Goal: Information Seeking & Learning: Understand process/instructions

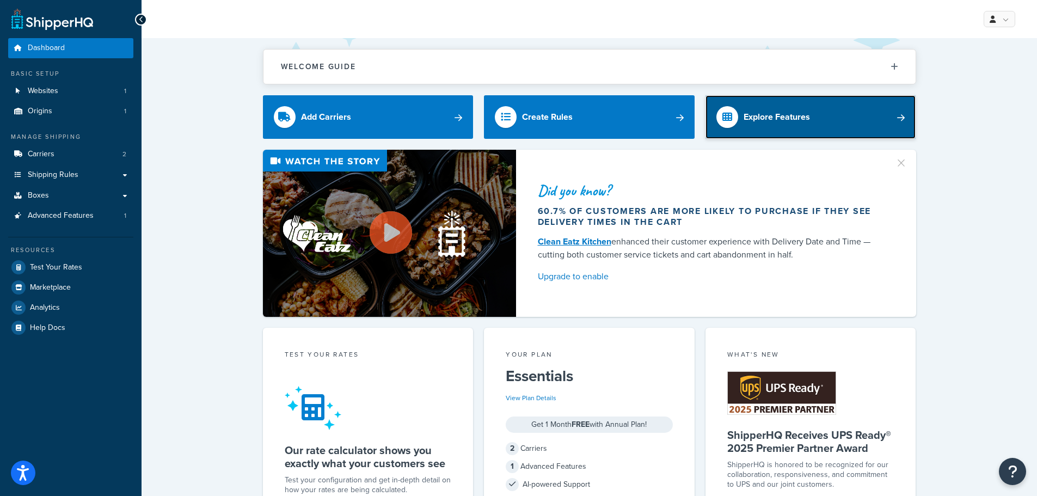
click at [773, 110] on div "Explore Features" at bounding box center [777, 116] width 66 height 15
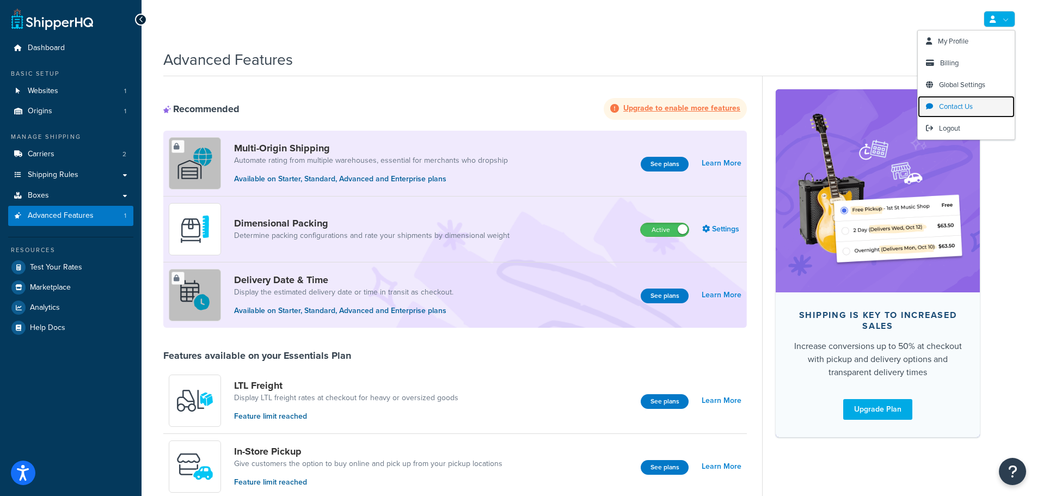
click at [954, 108] on span "Contact Us" at bounding box center [956, 106] width 34 height 10
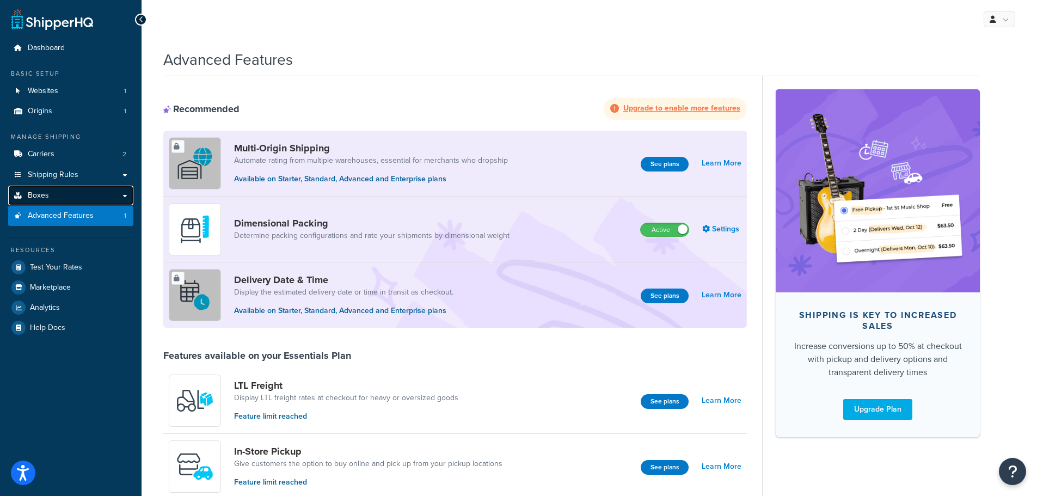
click at [58, 192] on link "Boxes" at bounding box center [70, 196] width 125 height 20
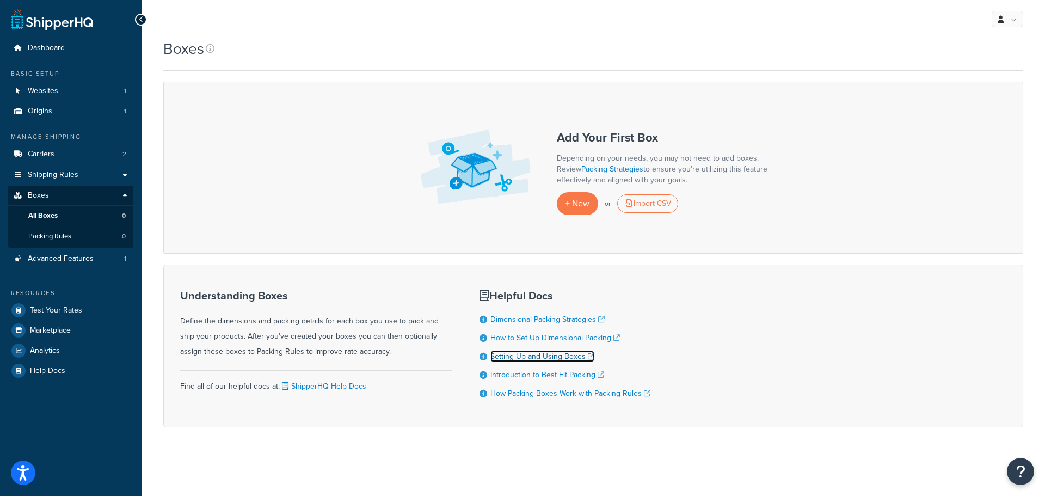
click at [577, 356] on link "Setting Up and Using Boxes" at bounding box center [543, 356] width 104 height 11
